Goal: Navigation & Orientation: Find specific page/section

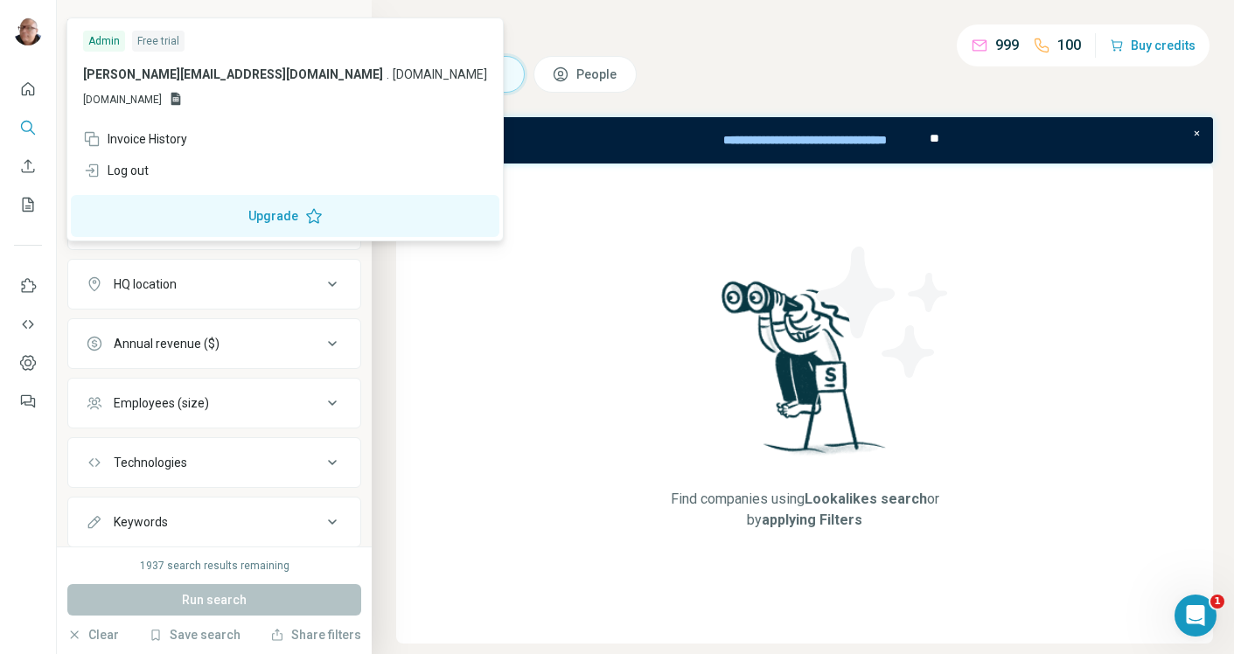
click at [100, 45] on div "Admin" at bounding box center [104, 41] width 42 height 21
click at [181, 101] on icon at bounding box center [176, 99] width 10 height 13
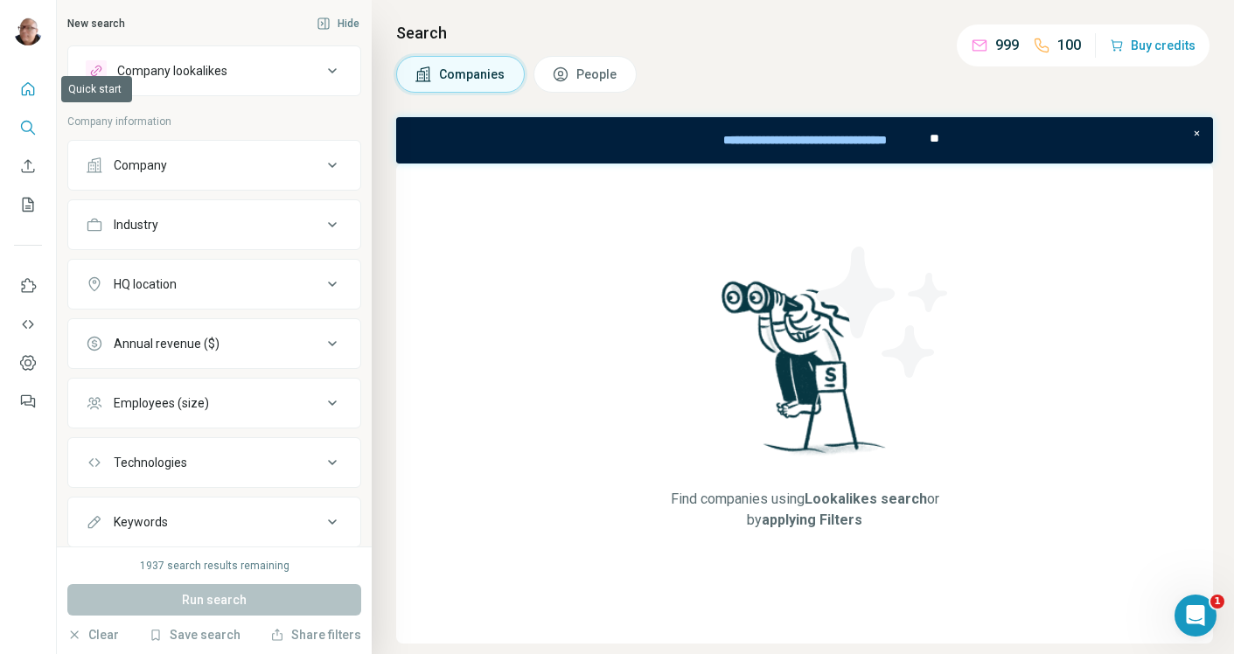
click at [31, 88] on icon "Quick start" at bounding box center [27, 88] width 17 height 17
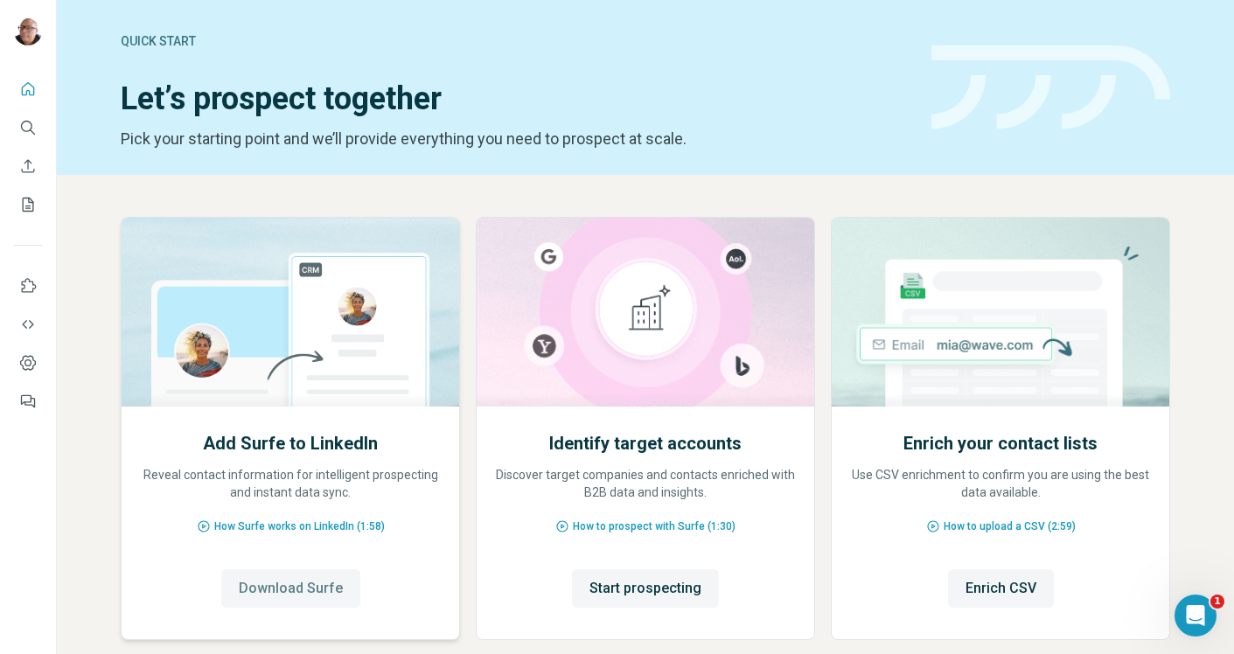
click at [325, 586] on span "Download Surfe" at bounding box center [291, 588] width 104 height 21
click at [31, 205] on icon "My lists" at bounding box center [27, 204] width 17 height 17
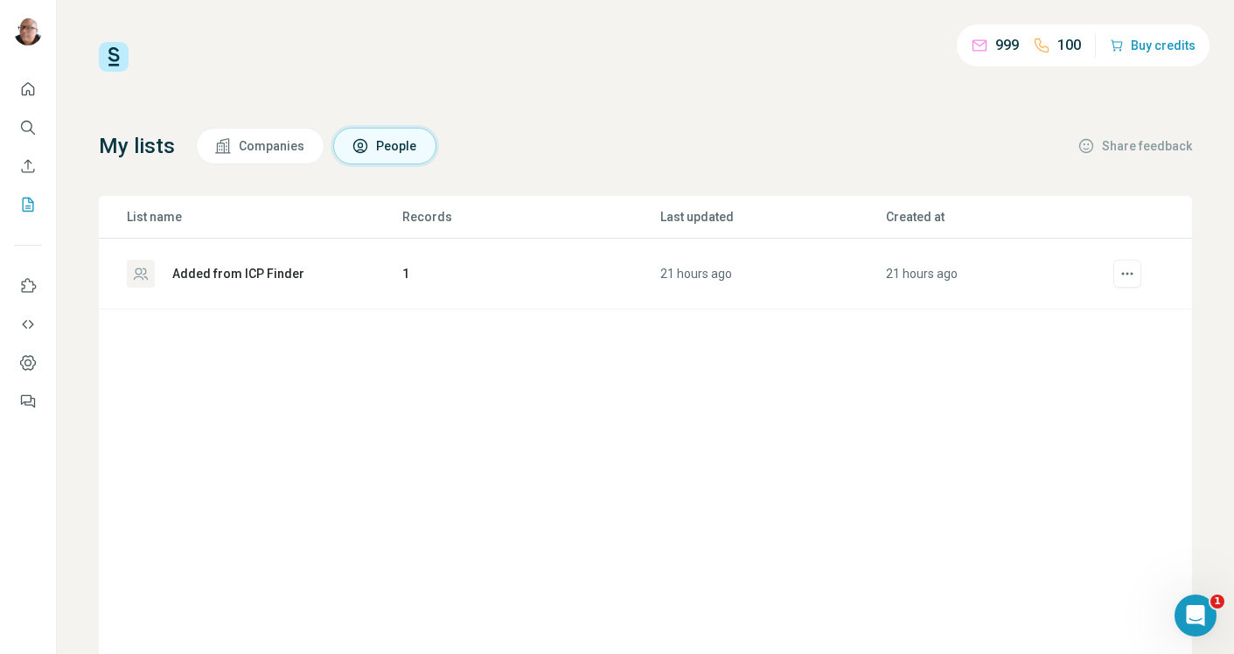
click at [183, 272] on div "Added from ICP Finder" at bounding box center [238, 273] width 132 height 17
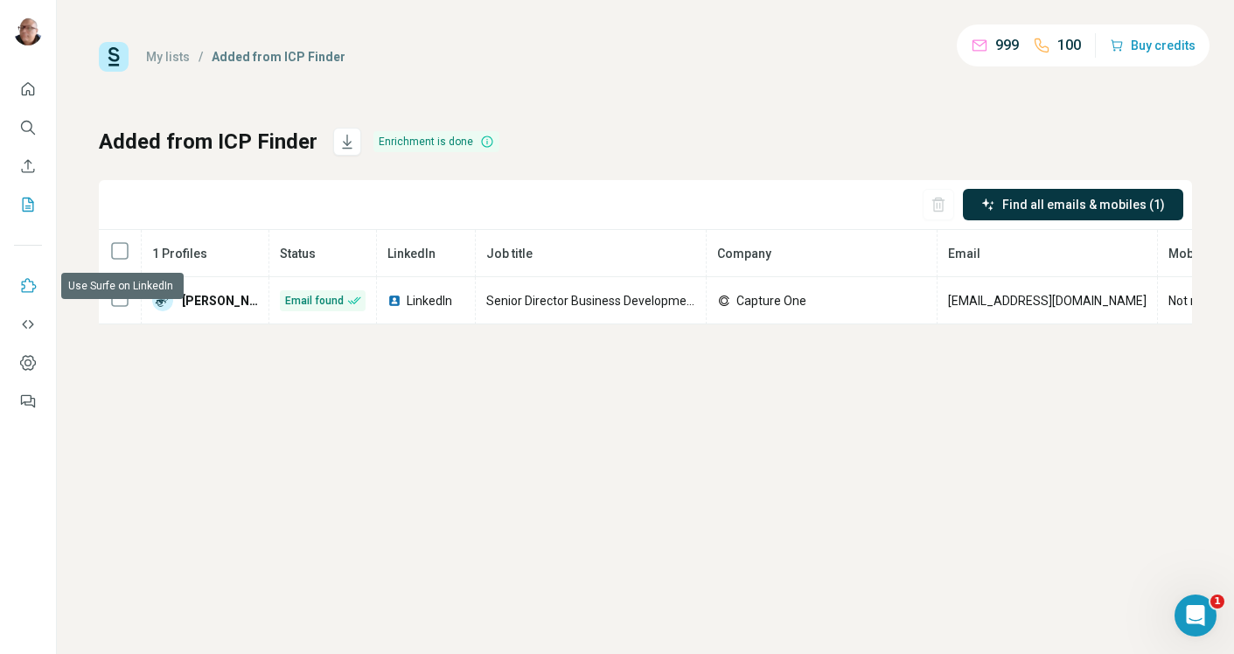
click at [31, 287] on icon "Use Surfe on LinkedIn" at bounding box center [27, 285] width 17 height 17
click at [28, 363] on icon "Dashboard" at bounding box center [27, 362] width 17 height 17
